Goal: Information Seeking & Learning: Learn about a topic

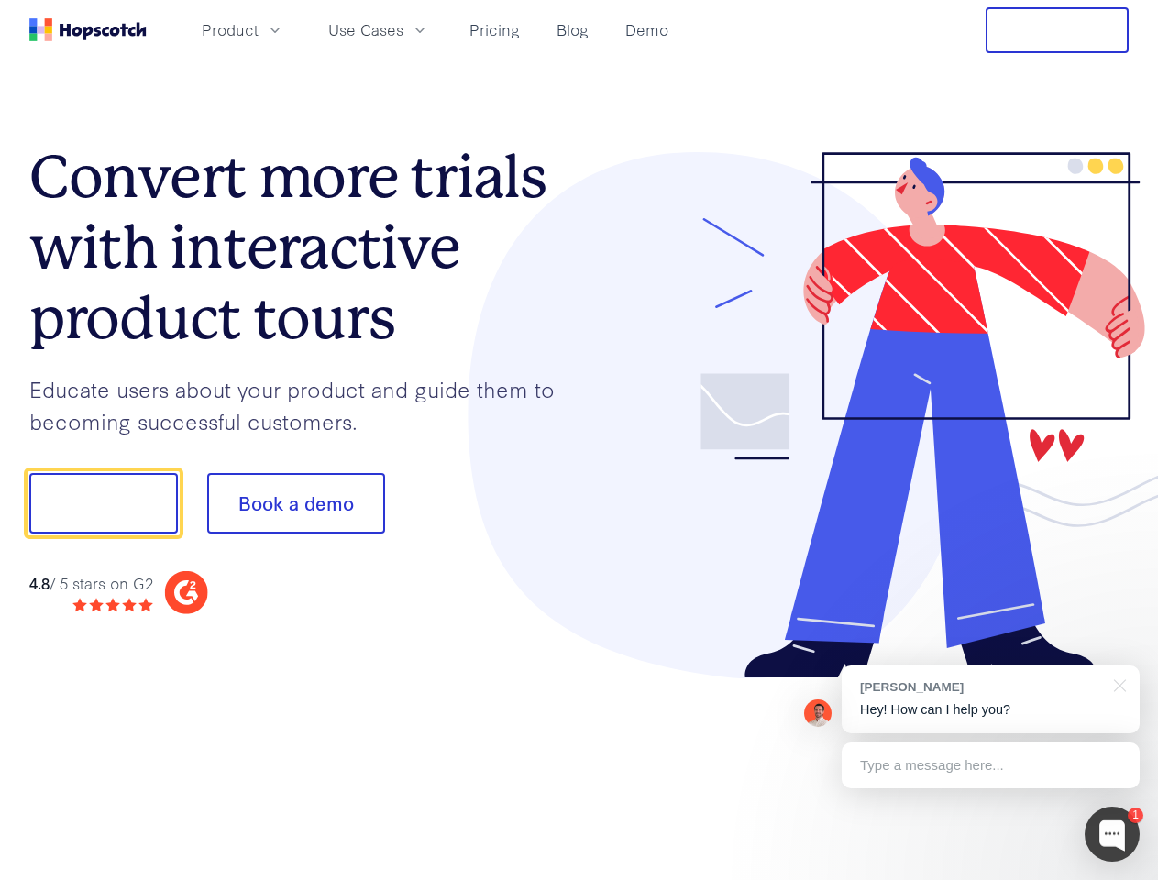
click at [579, 440] on div at bounding box center [854, 415] width 550 height 527
click at [258, 29] on span "Product" at bounding box center [230, 29] width 57 height 23
click at [403, 29] on span "Use Cases" at bounding box center [365, 29] width 75 height 23
click at [1057, 30] on button "Free Trial" at bounding box center [1056, 30] width 143 height 46
click at [103, 503] on button "Show me!" at bounding box center [103, 503] width 148 height 60
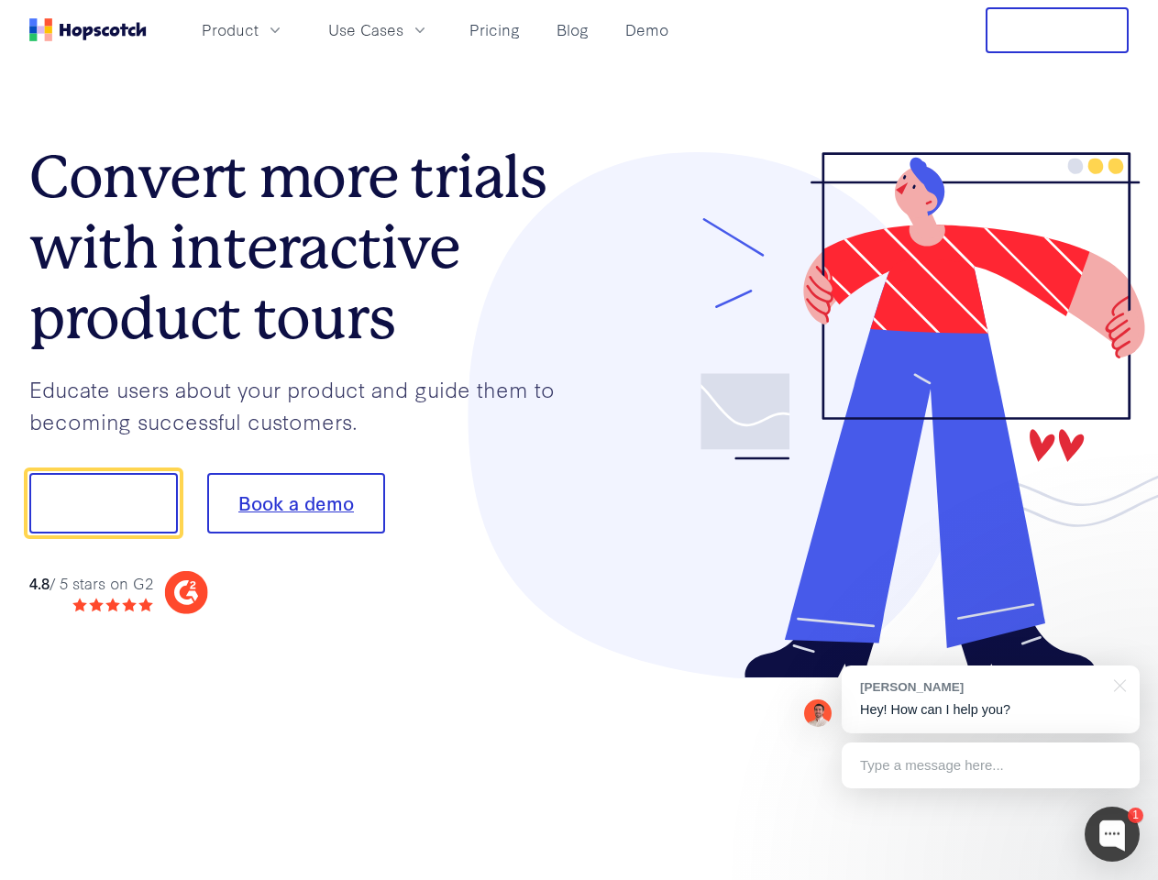
click at [295, 503] on button "Book a demo" at bounding box center [296, 503] width 178 height 60
click at [1112, 834] on div at bounding box center [1111, 834] width 55 height 55
click at [990, 699] on div "[PERSON_NAME] Hey! How can I help you?" at bounding box center [990, 699] width 298 height 68
click at [1116, 684] on div at bounding box center [968, 500] width 344 height 611
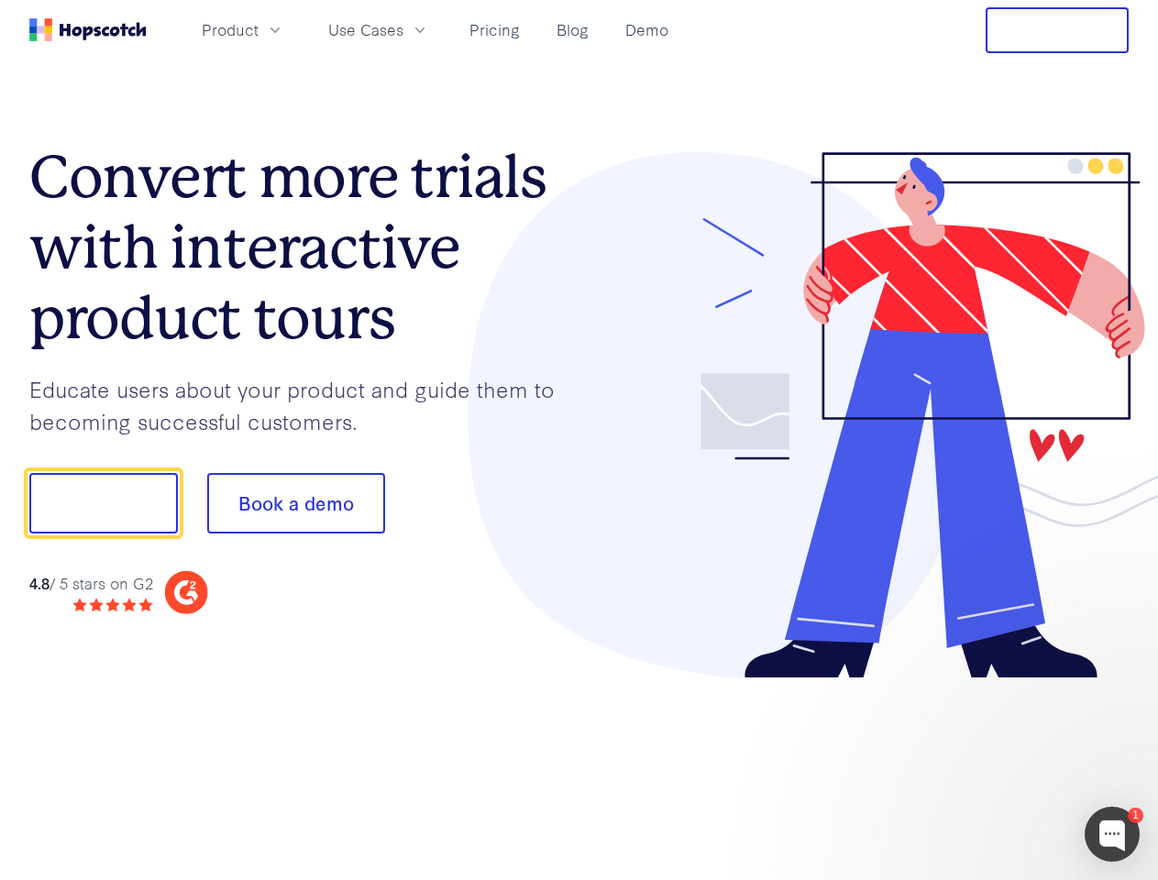
click at [990, 765] on div at bounding box center [968, 624] width 344 height 366
